Goal: Information Seeking & Learning: Learn about a topic

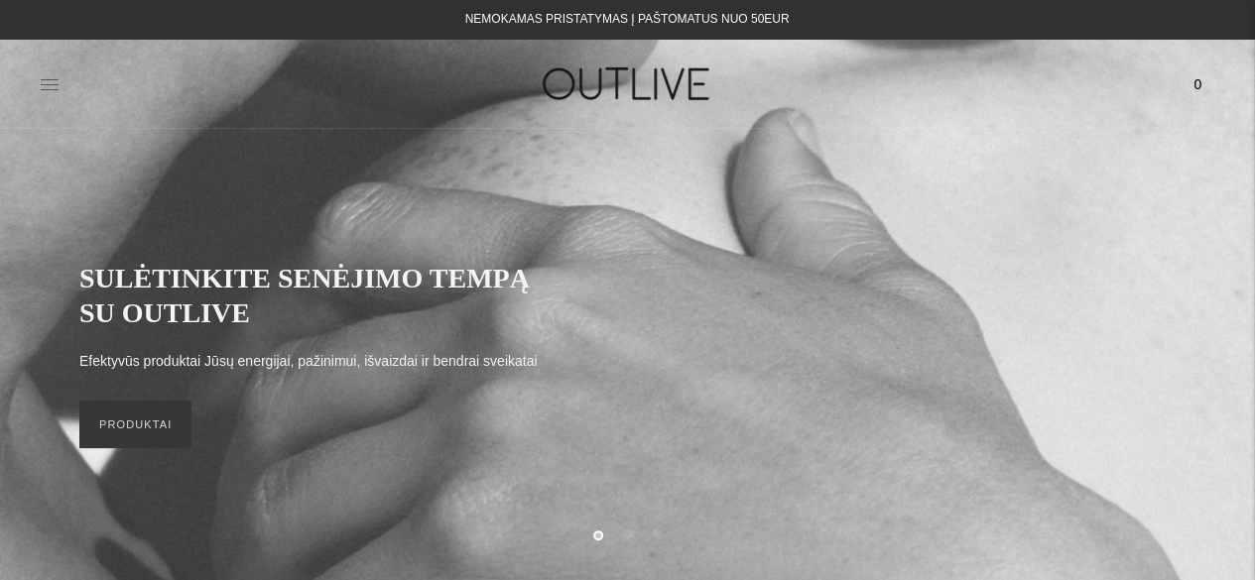
click at [56, 84] on icon at bounding box center [50, 84] width 18 height 10
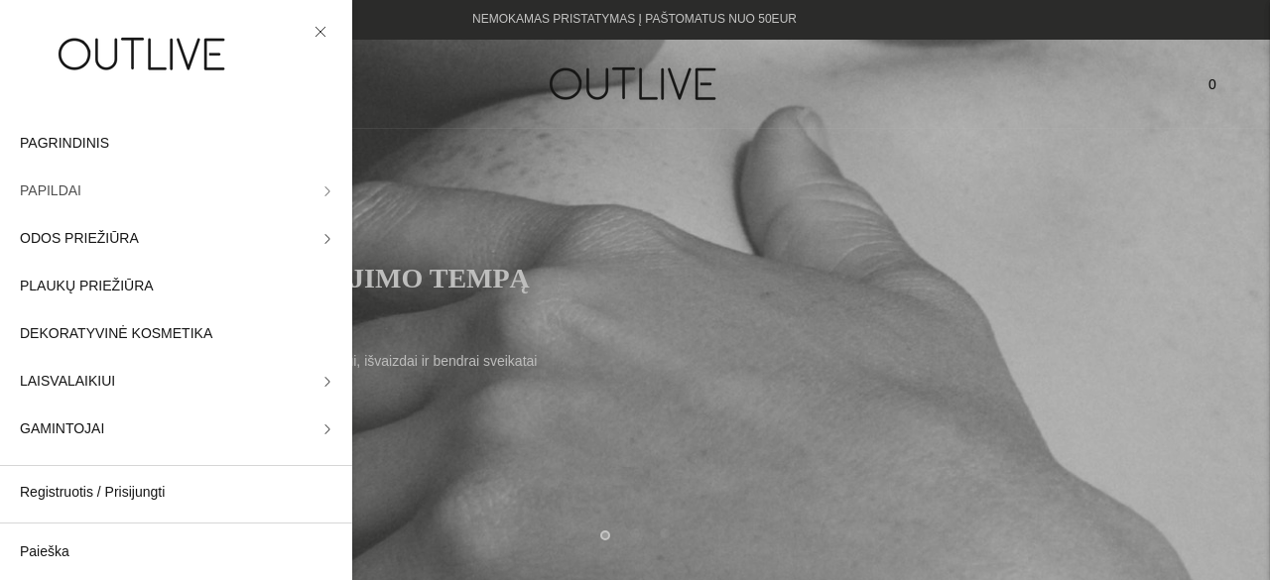
click at [325, 190] on icon at bounding box center [327, 191] width 4 height 9
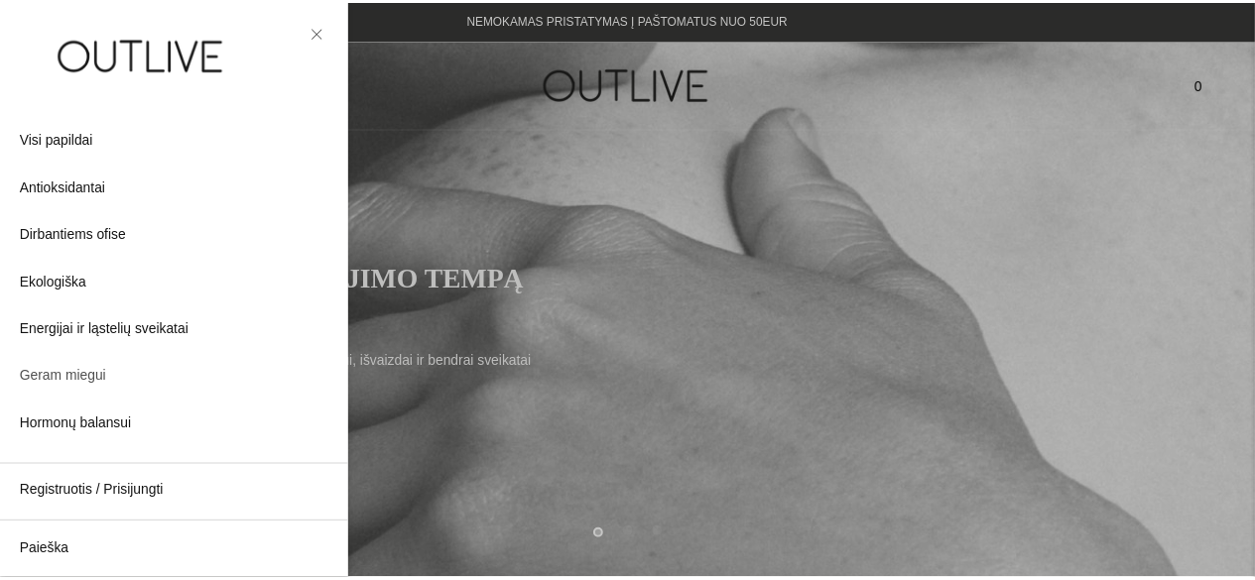
scroll to position [99, 0]
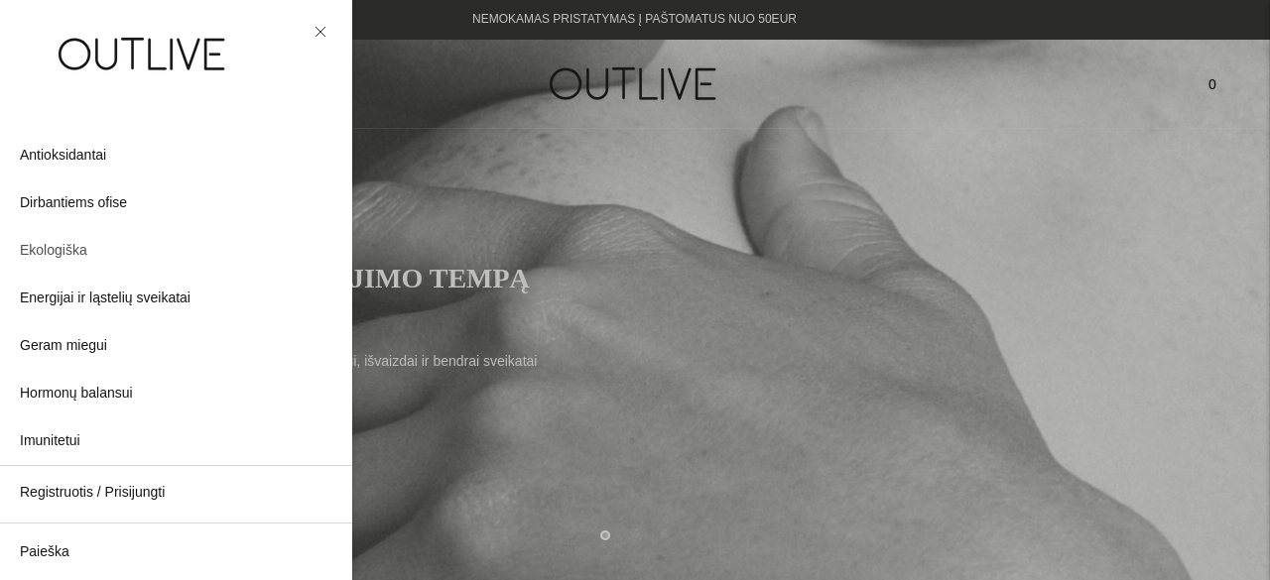
drag, startPoint x: 68, startPoint y: 254, endPoint x: 78, endPoint y: 253, distance: 10.0
click at [68, 253] on span "Ekologiška" at bounding box center [53, 251] width 67 height 24
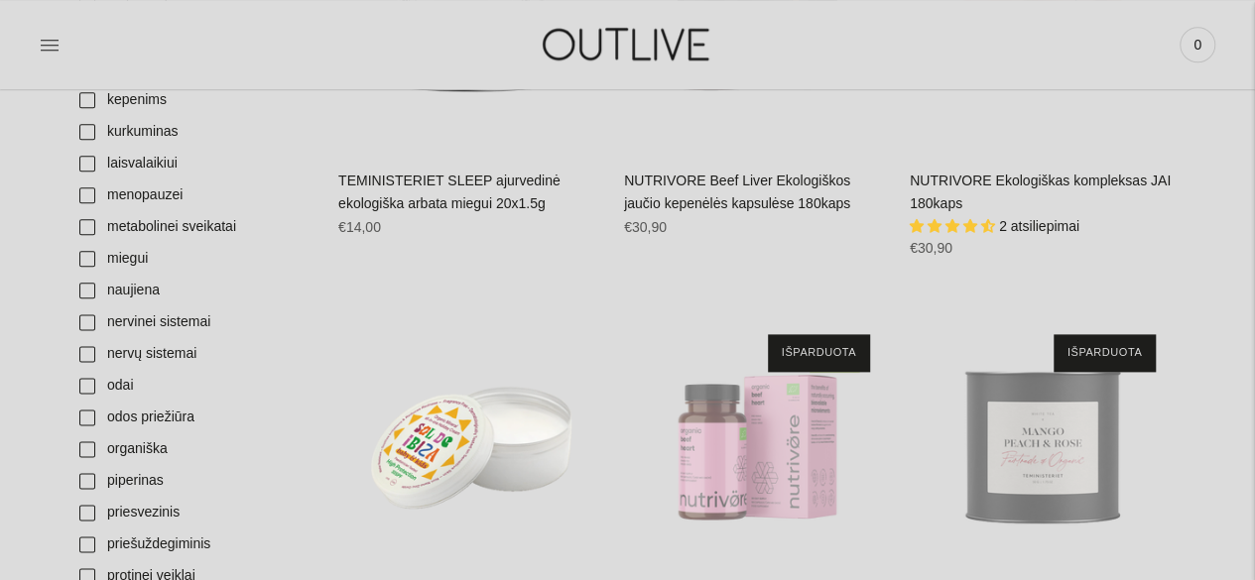
scroll to position [1191, 0]
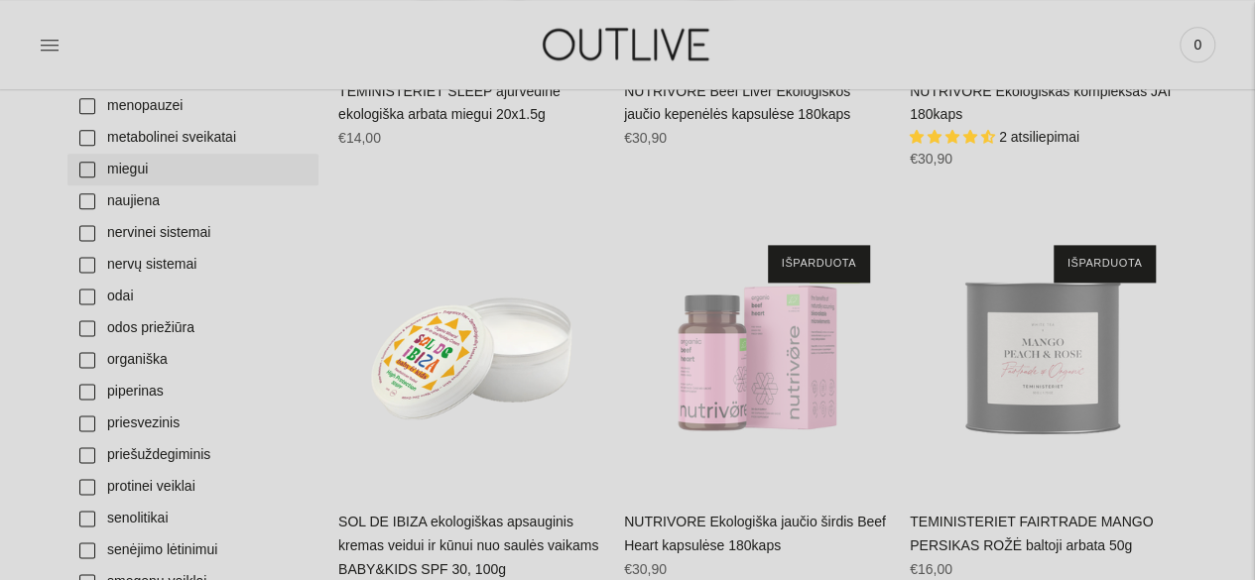
click at [189, 157] on link "miegui" at bounding box center [192, 170] width 251 height 32
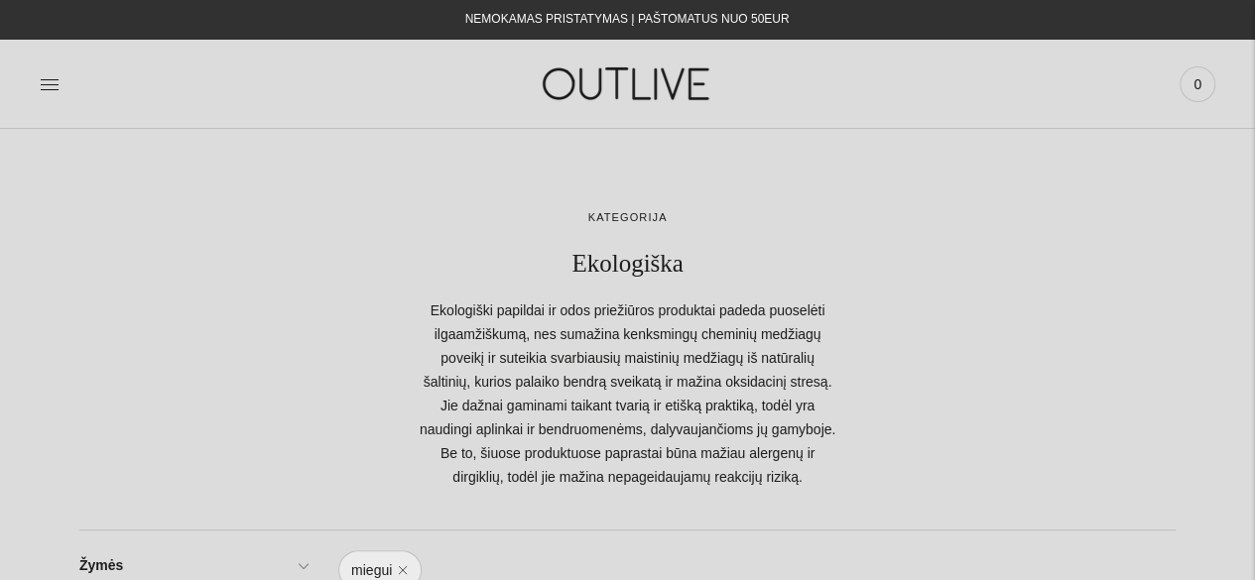
click at [651, 76] on img at bounding box center [628, 84] width 248 height 68
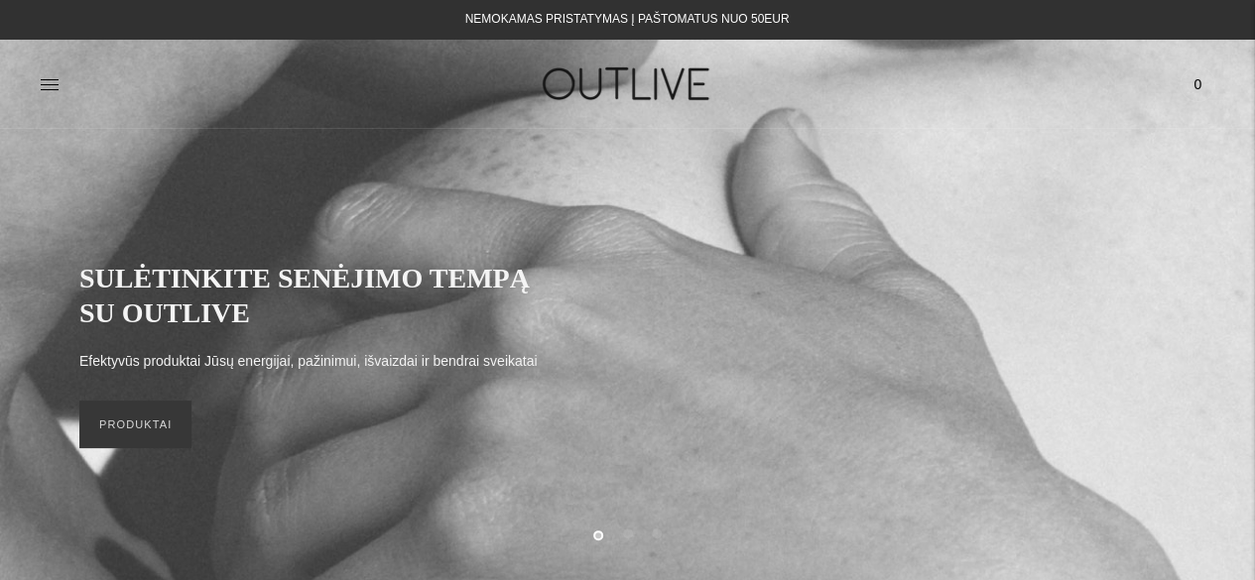
click at [305, 127] on div "PAGRINDINIS PAPILDAI Visi papildai Antioksidantai Dirbantiems ofise Ekologiška …" at bounding box center [627, 84] width 1255 height 89
click at [61, 80] on div at bounding box center [236, 84] width 392 height 68
click at [50, 81] on icon at bounding box center [50, 84] width 20 height 20
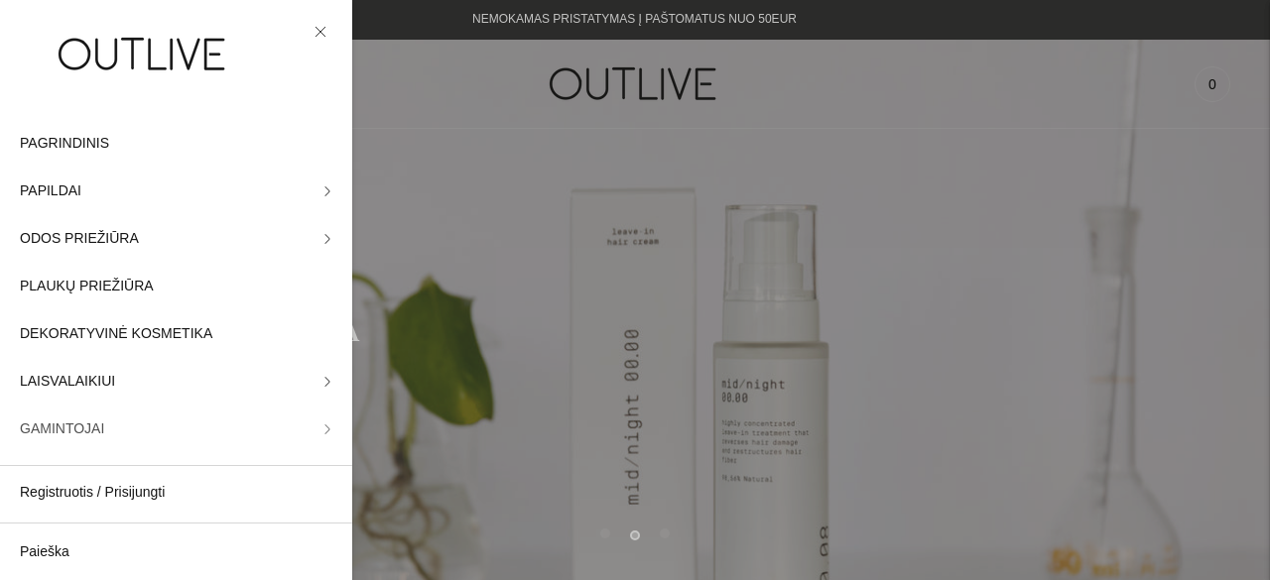
click at [306, 442] on link "GAMINTOJAI" at bounding box center [176, 430] width 352 height 48
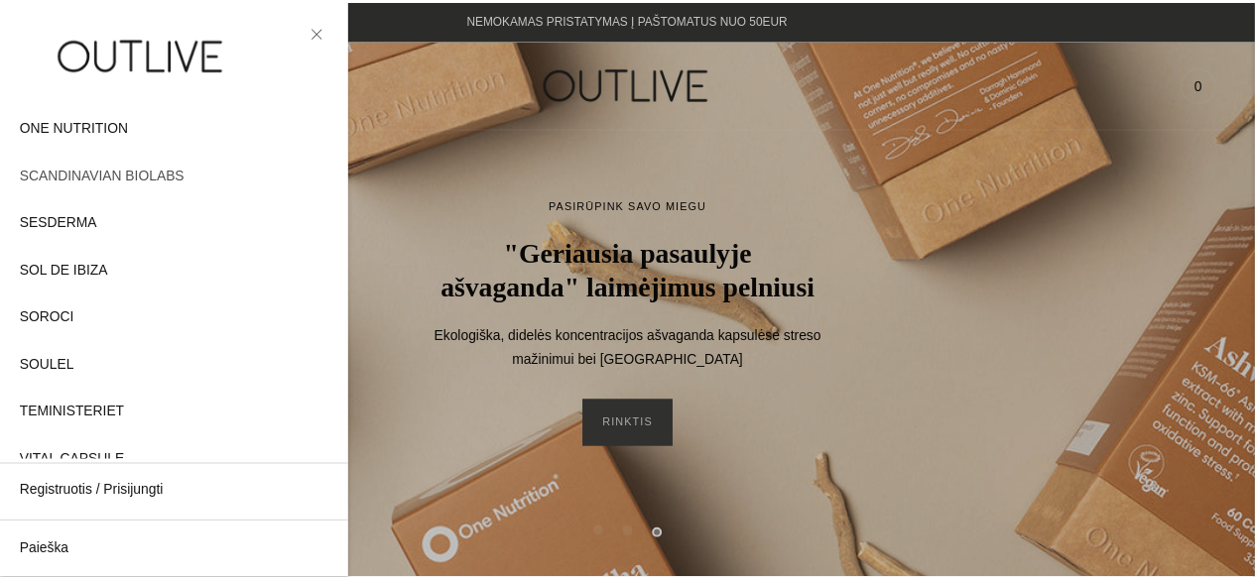
scroll to position [1158, 0]
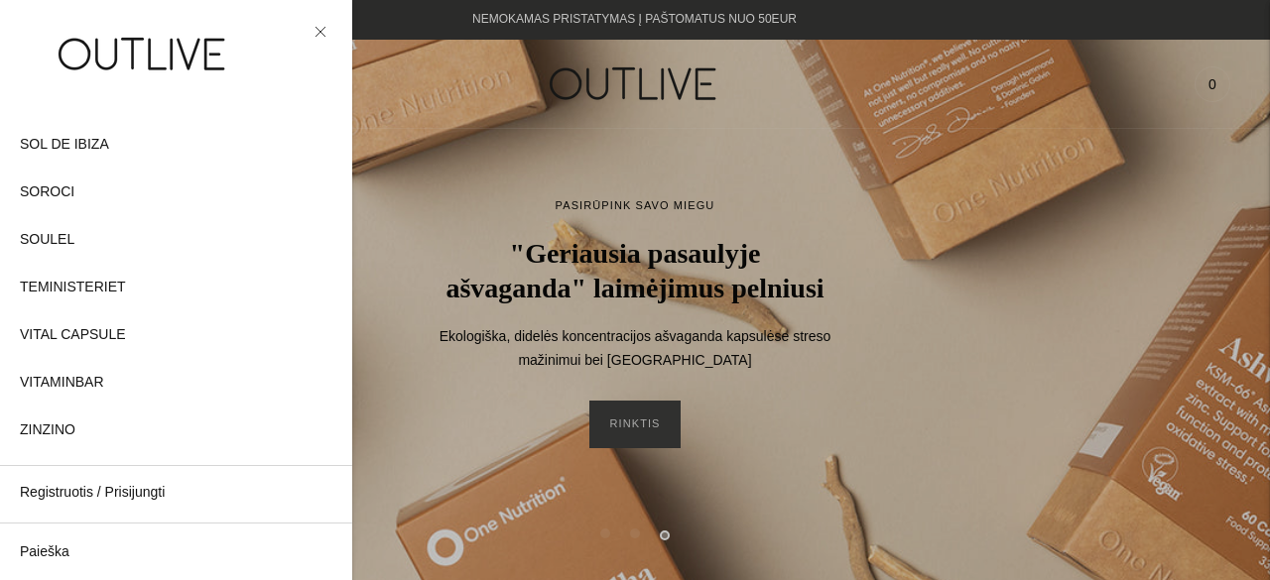
click at [776, 214] on div at bounding box center [635, 290] width 1270 height 580
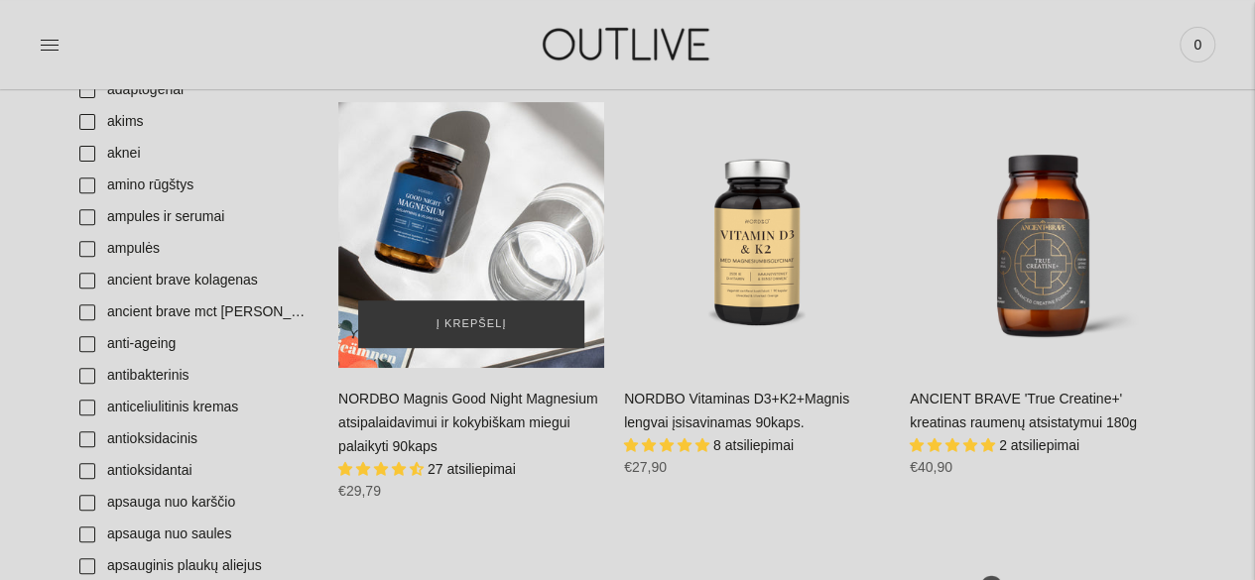
click at [448, 279] on div "NORDBO Magnis Good Night Magnesium atsipalaidavimui ir kokybiškam miegui palaik…" at bounding box center [471, 235] width 266 height 266
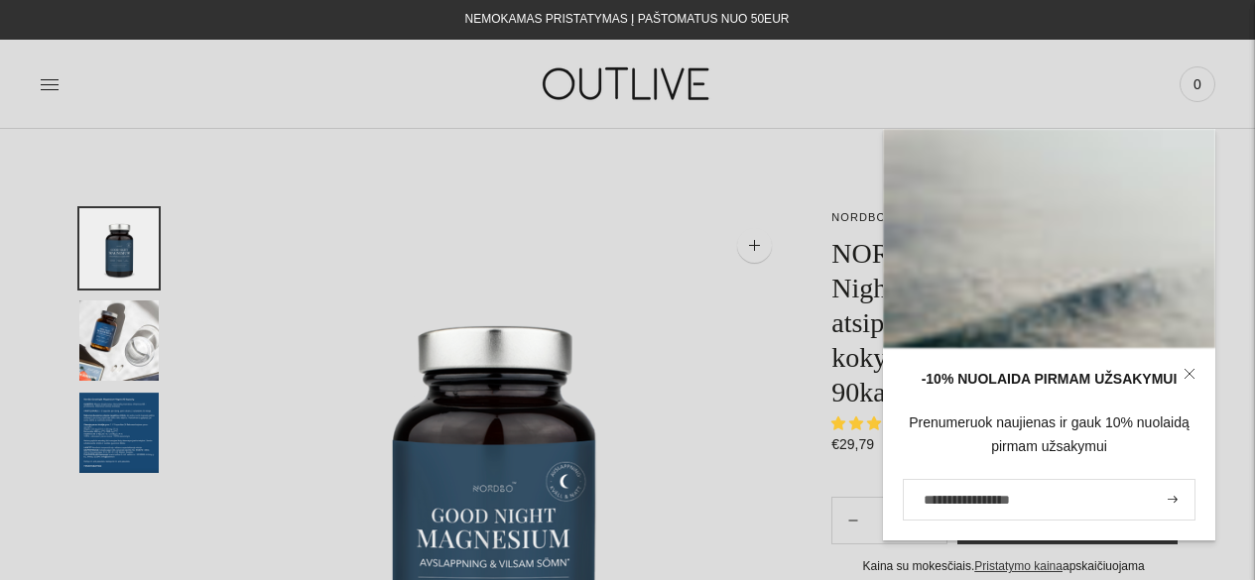
select select "**********"
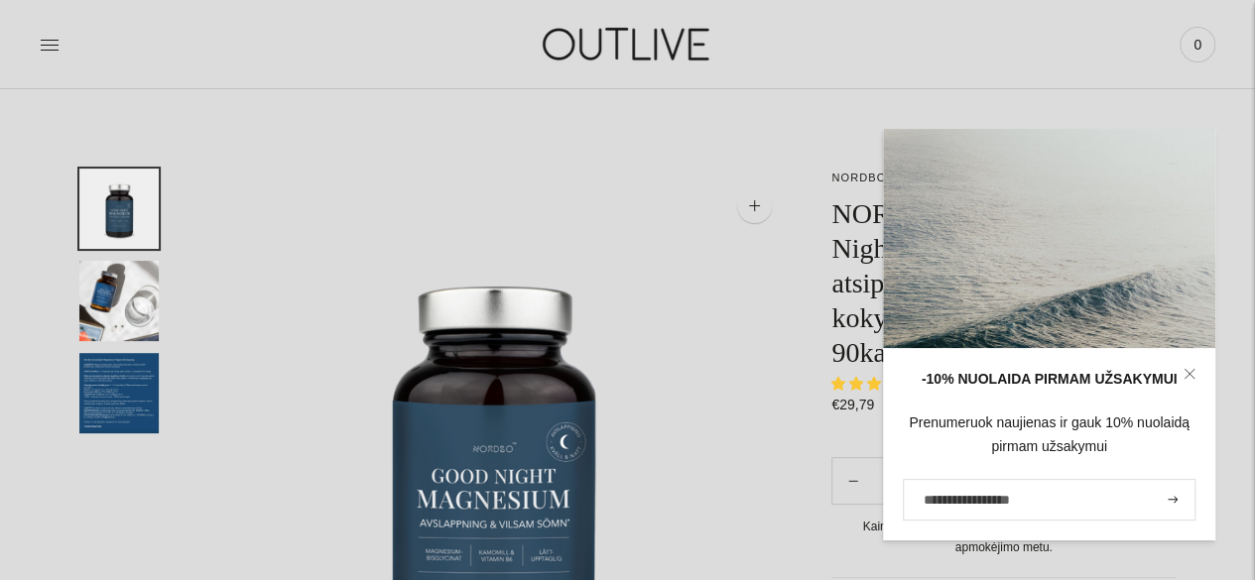
scroll to position [99, 0]
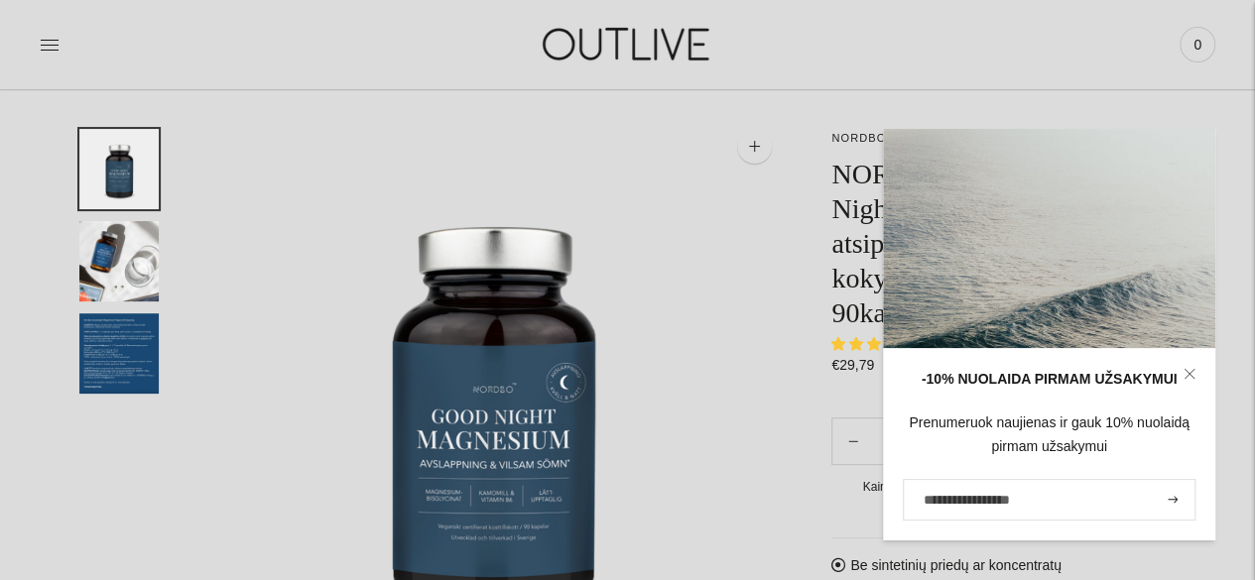
click at [1193, 368] on icon at bounding box center [1190, 374] width 12 height 12
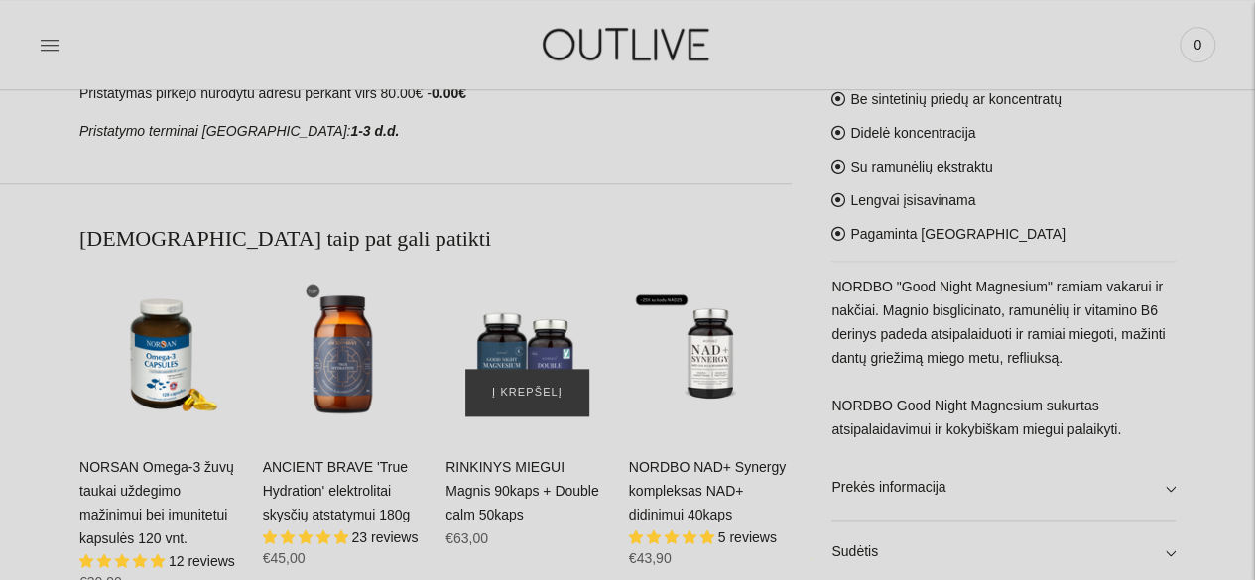
scroll to position [992, 0]
